Goal: Transaction & Acquisition: Purchase product/service

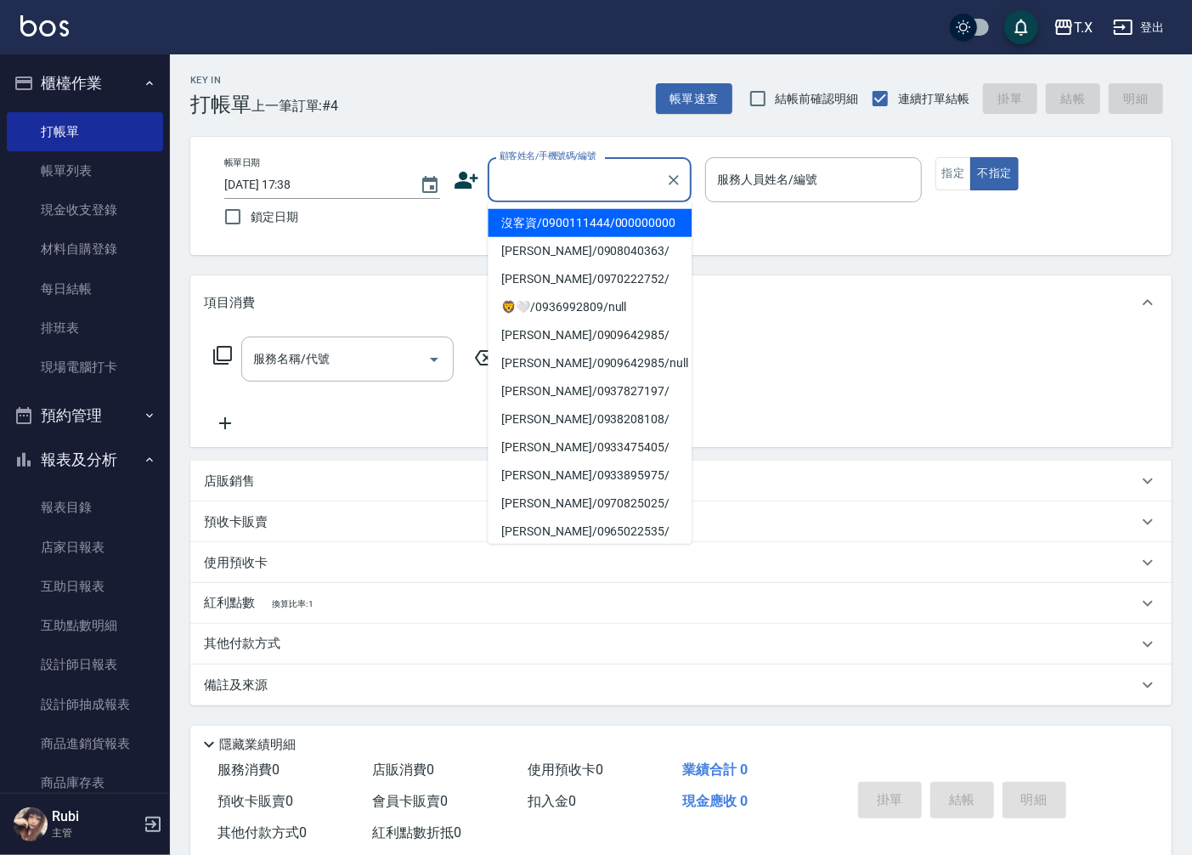
click at [587, 189] on input "顧客姓名/手機號碼/編號" at bounding box center [576, 180] width 163 height 30
click at [605, 229] on li "沒客資/0900111444/000000000" at bounding box center [590, 223] width 204 height 28
type input "沒客資/0900111444/000000000"
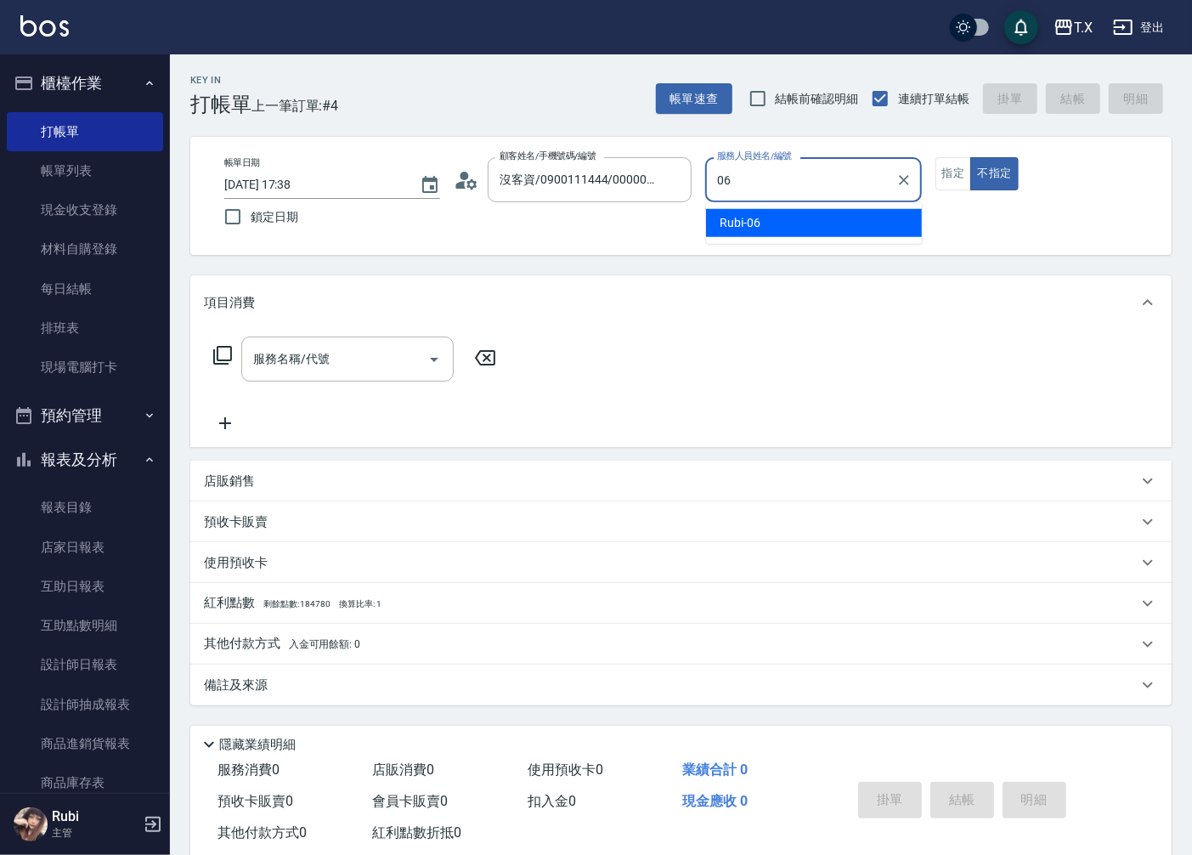
type input "Rubi-06"
type button "false"
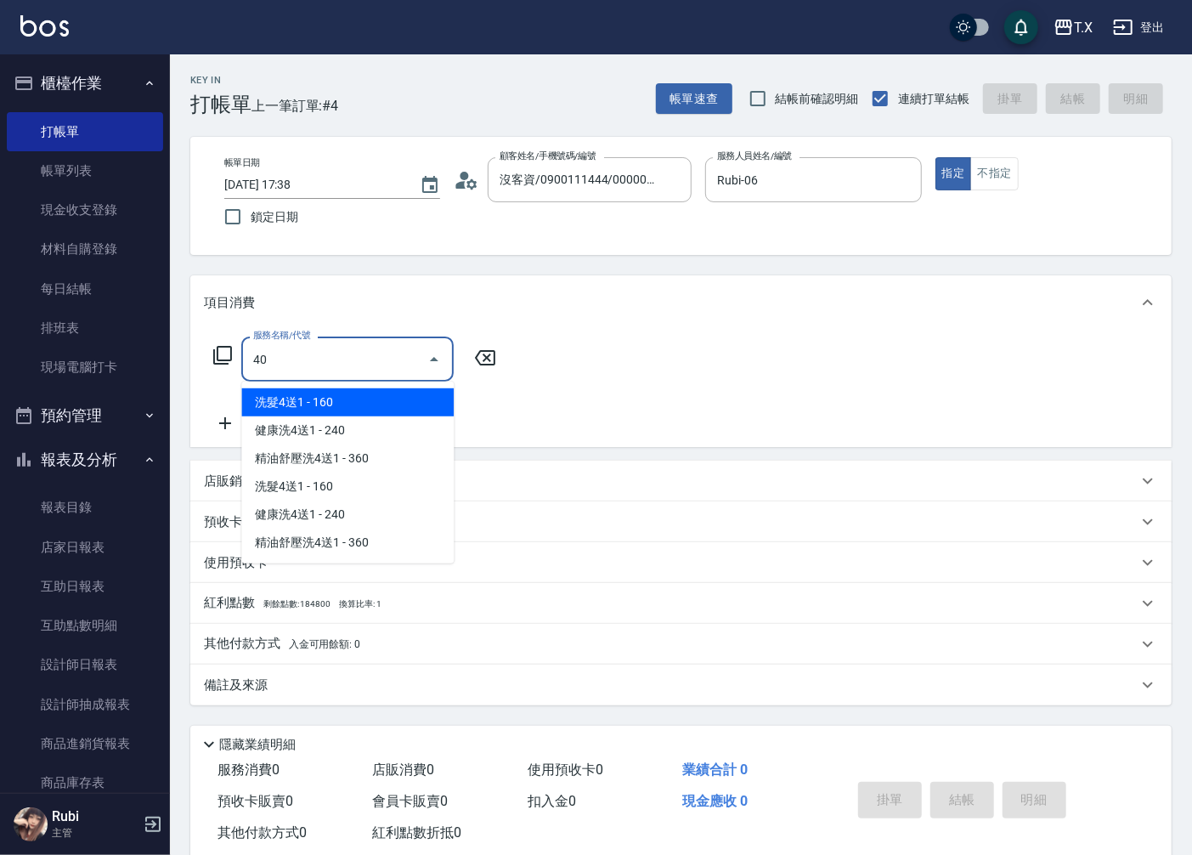
type input "401"
type input "20"
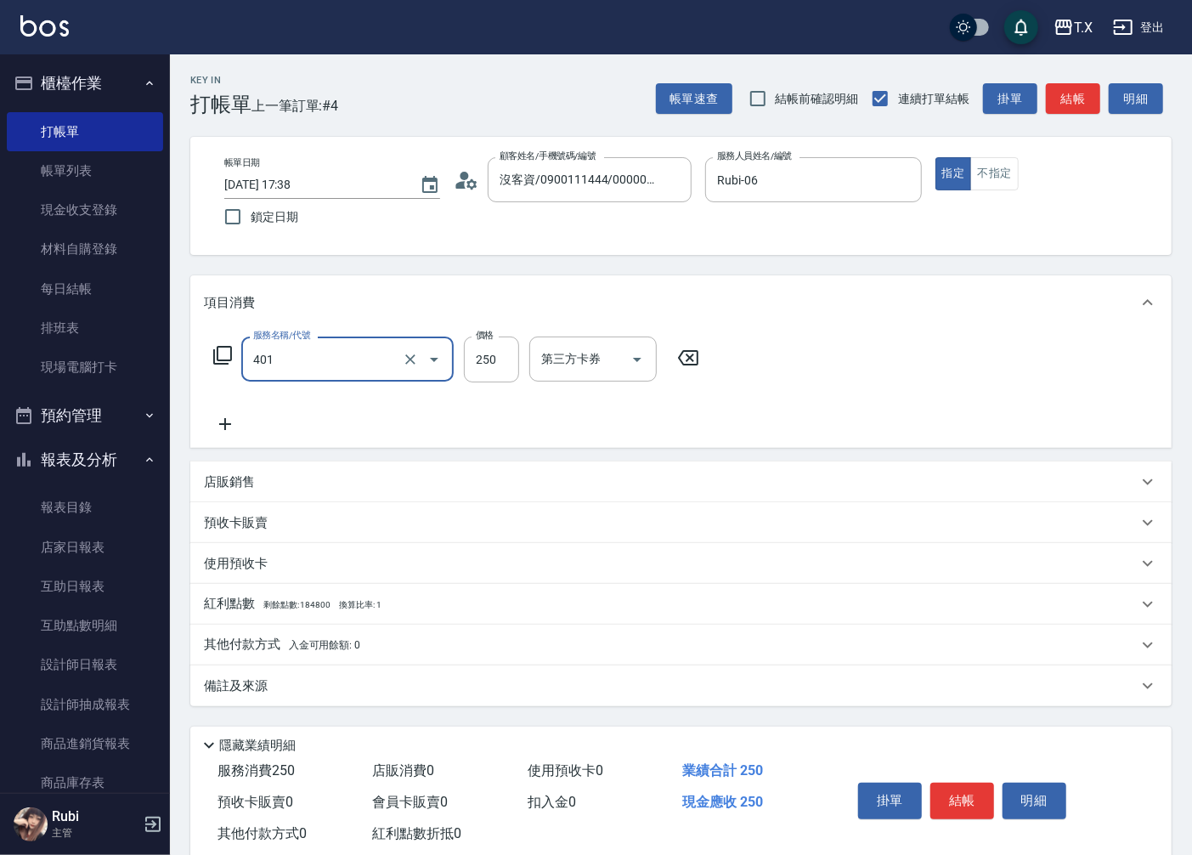
type input "剪髮(401)"
type input "0"
type input "100"
type input "10"
type input "100"
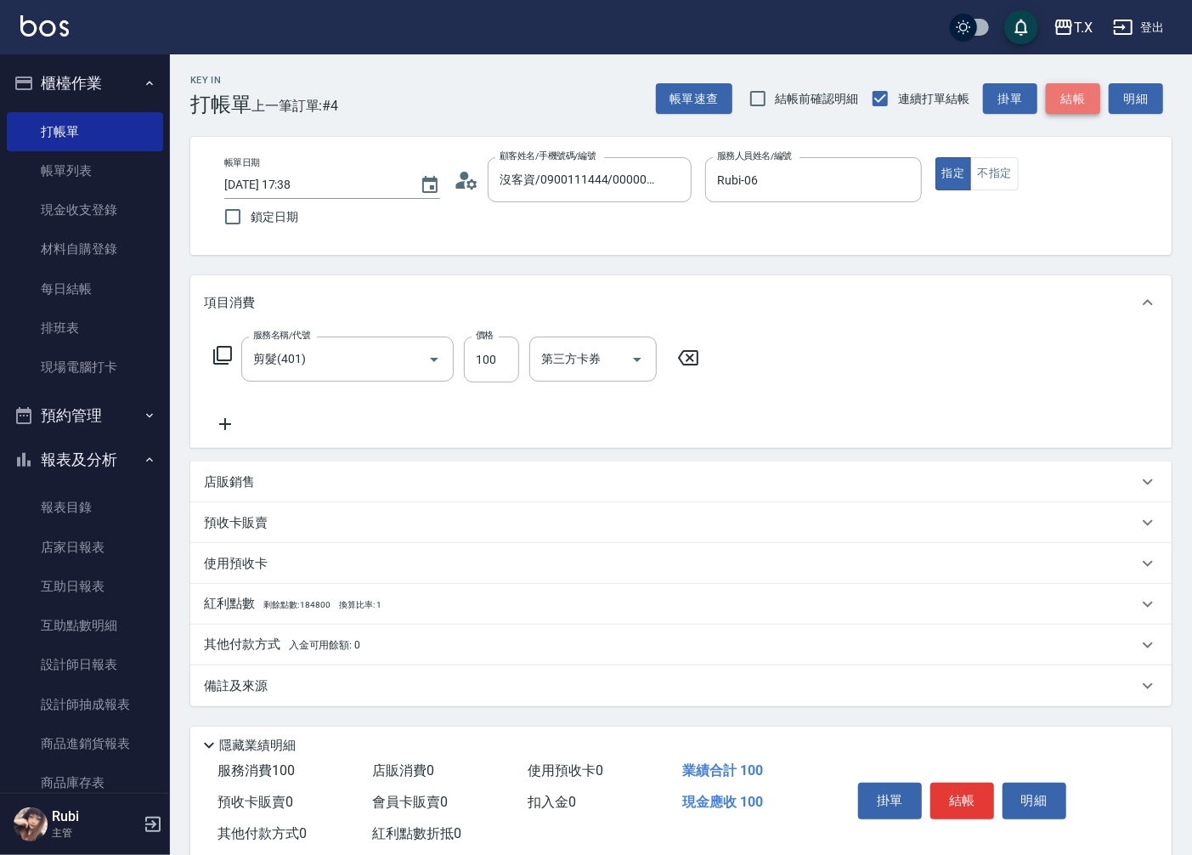
click at [1063, 99] on button "結帳" at bounding box center [1073, 98] width 54 height 31
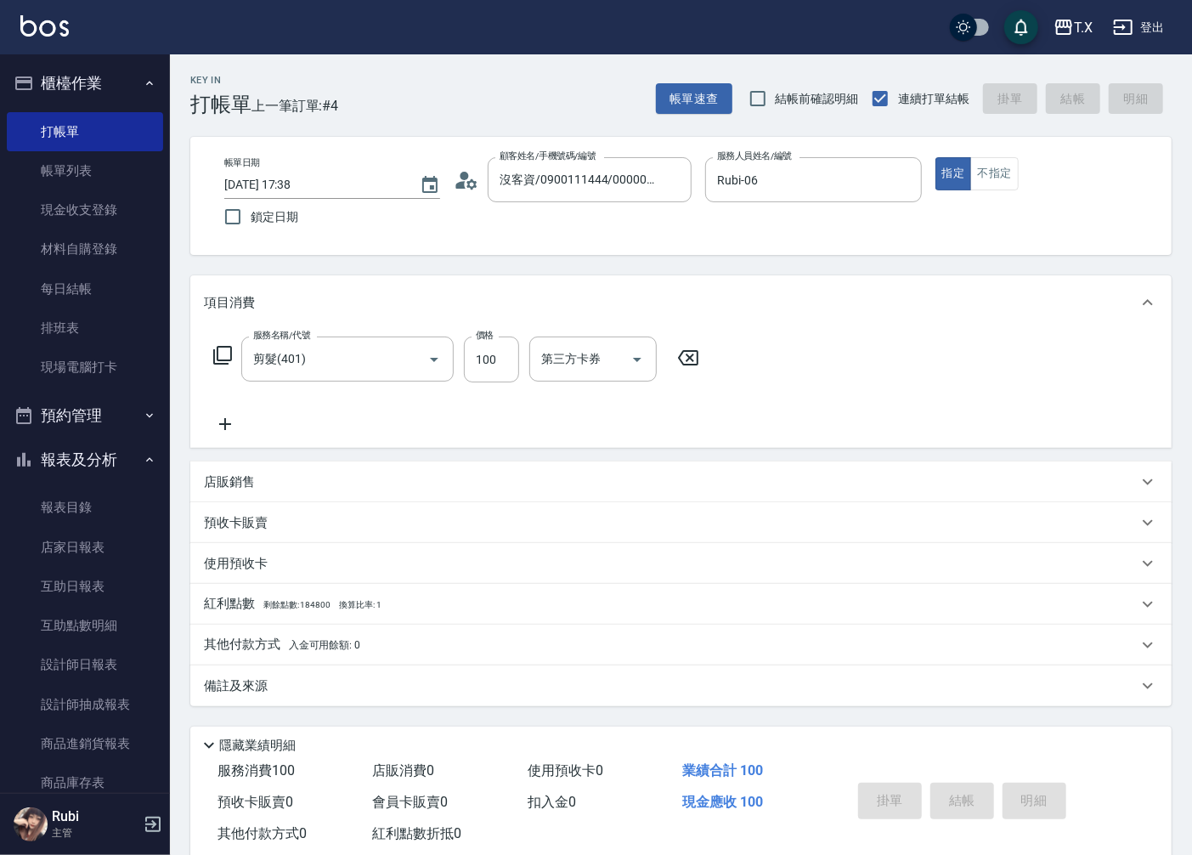
type input "[DATE] 18:16"
type input "0"
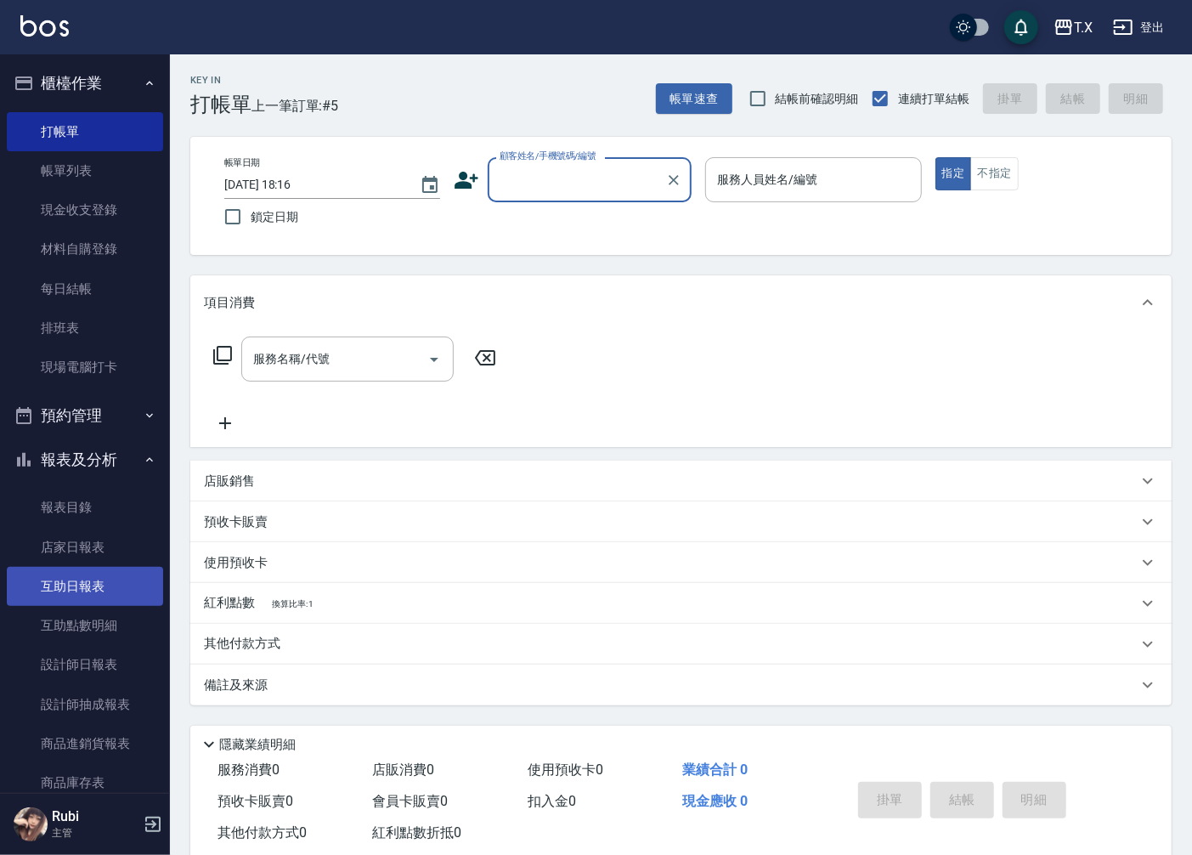
click at [96, 590] on link "互助日報表" at bounding box center [85, 586] width 156 height 39
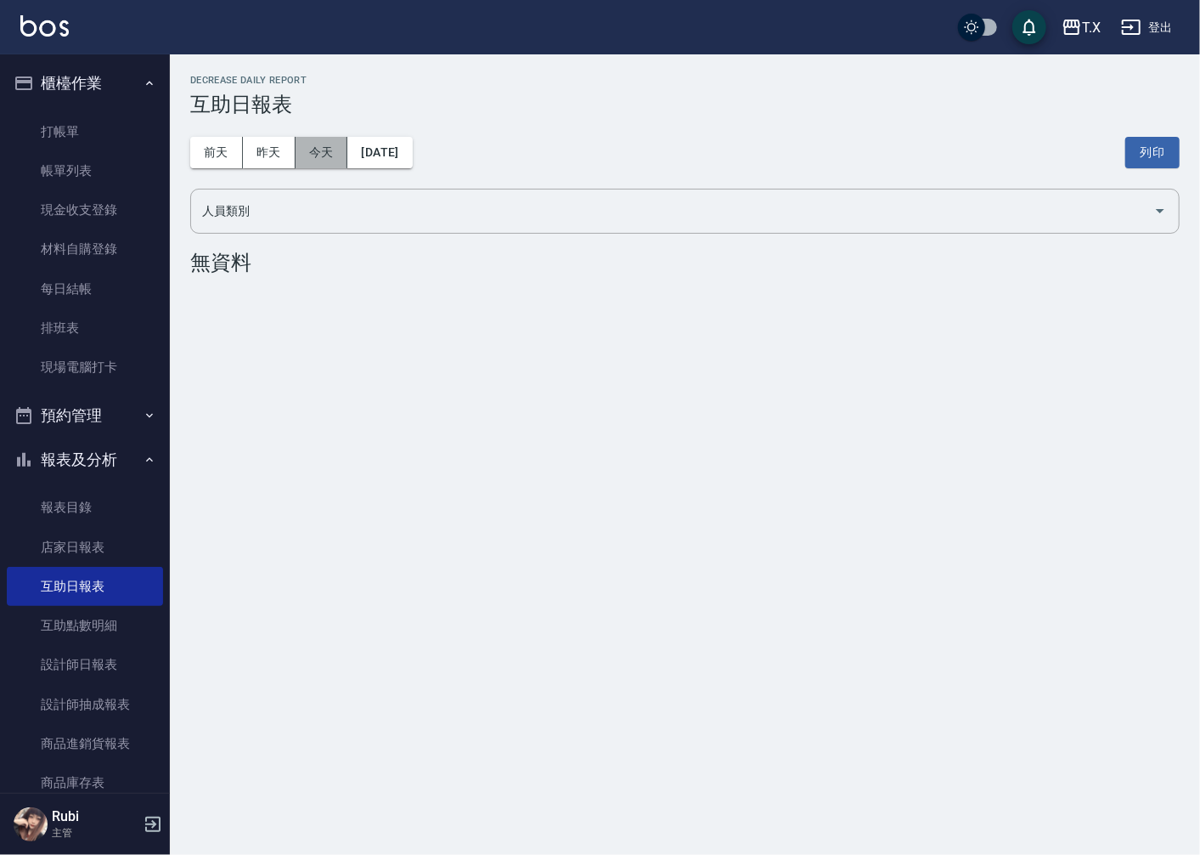
click at [299, 150] on button "今天" at bounding box center [322, 152] width 53 height 31
click at [252, 144] on button "昨天" at bounding box center [269, 152] width 53 height 31
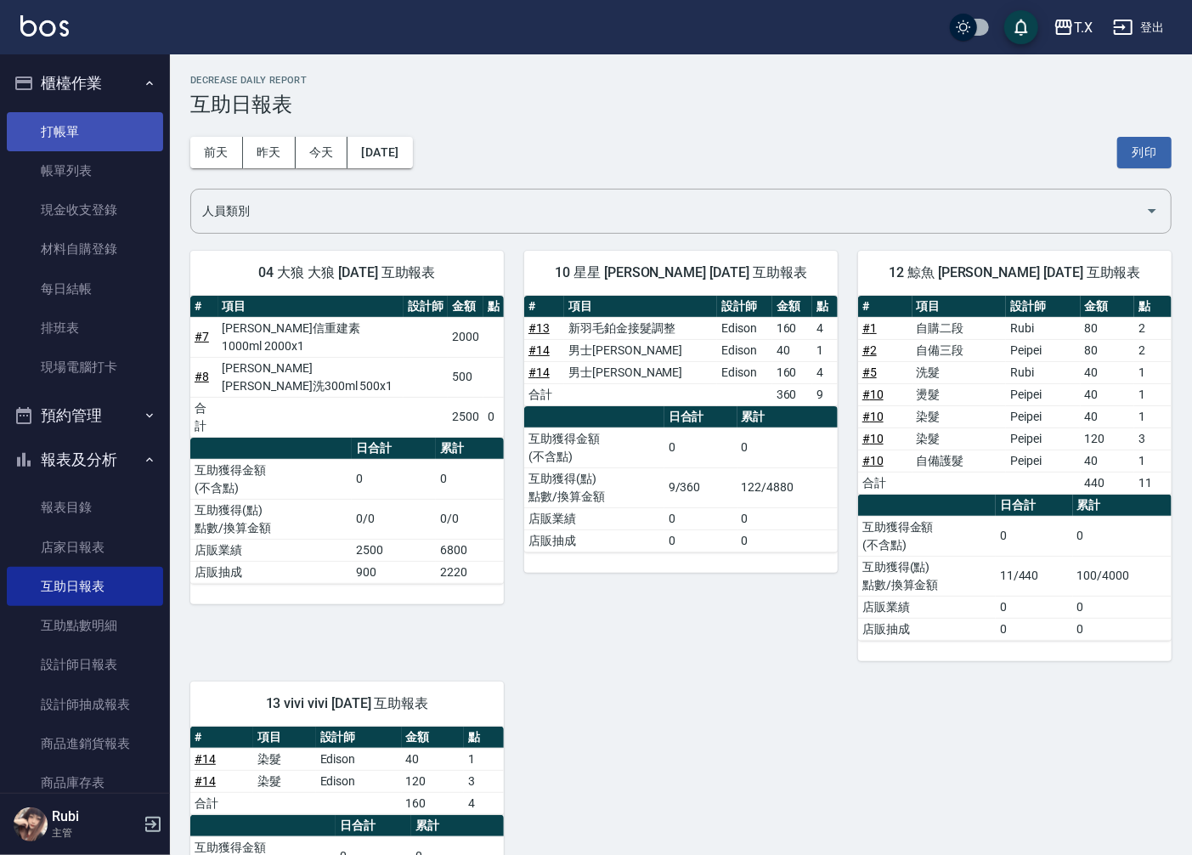
click at [54, 117] on link "打帳單" at bounding box center [85, 131] width 156 height 39
